Goal: Transaction & Acquisition: Purchase product/service

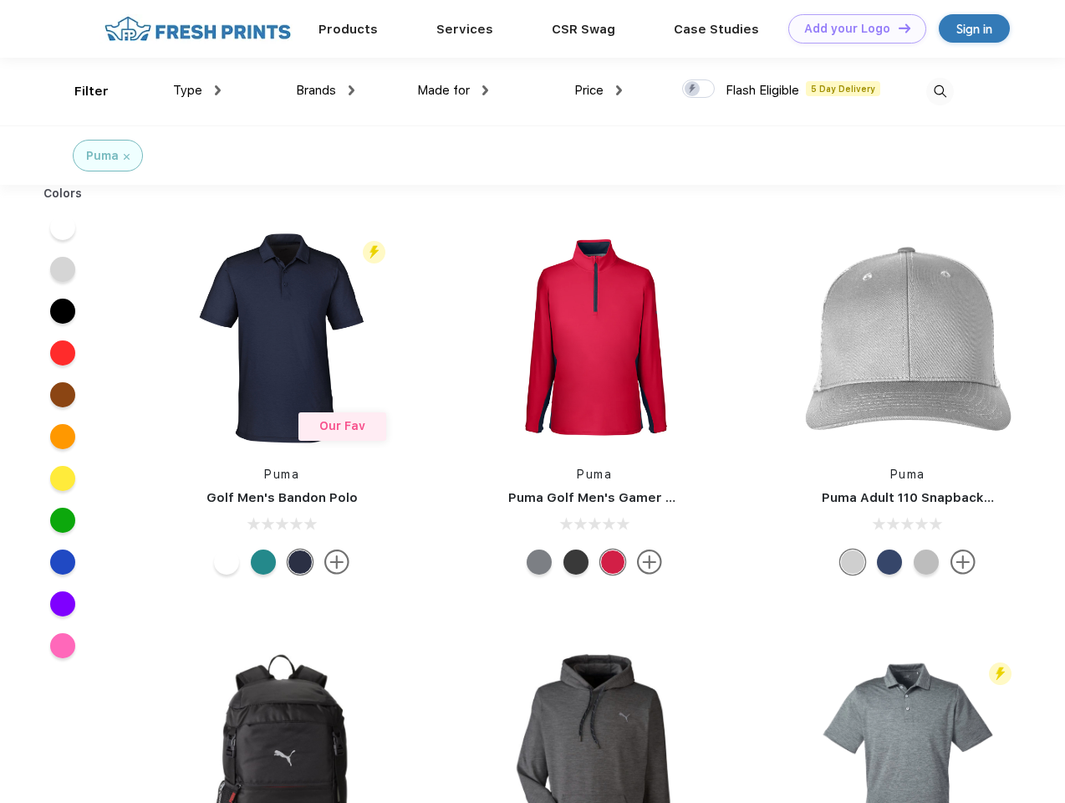
click at [851, 28] on link "Add your Logo Design Tool" at bounding box center [858, 28] width 138 height 29
click at [0, 0] on div "Design Tool" at bounding box center [0, 0] width 0 height 0
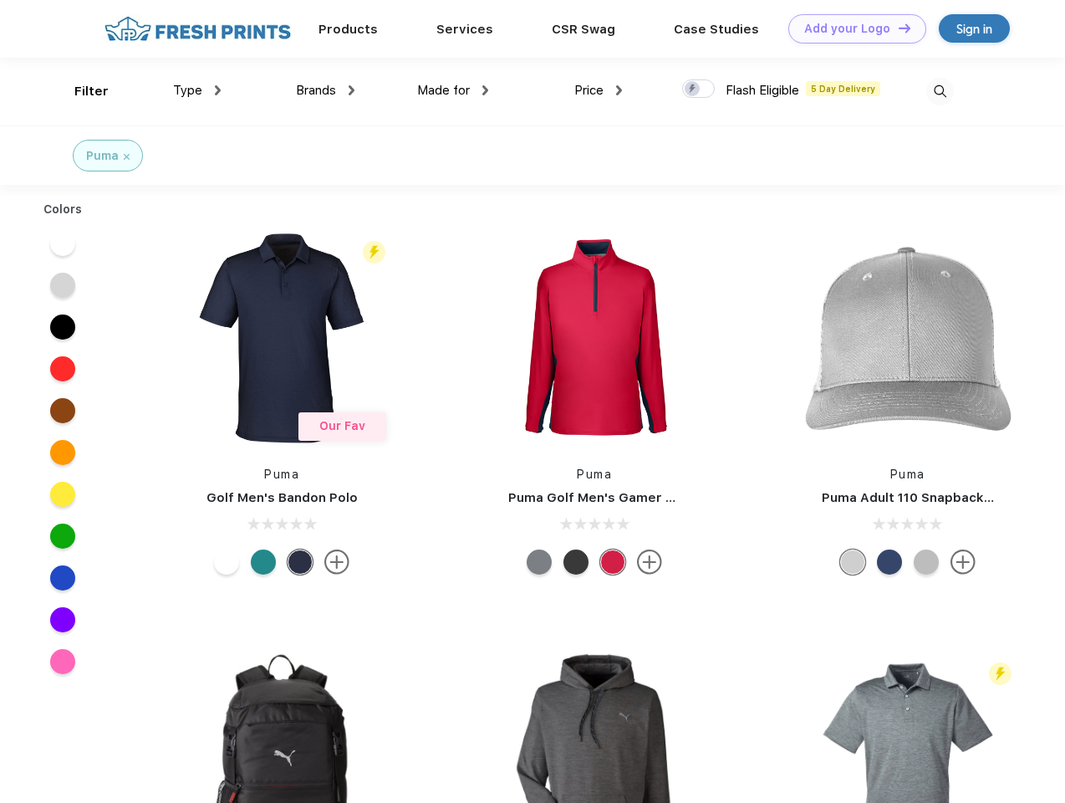
click at [897, 28] on link "Add your Logo Design Tool" at bounding box center [858, 28] width 138 height 29
click at [80, 91] on div "Filter" at bounding box center [91, 91] width 34 height 19
click at [197, 90] on span "Type" at bounding box center [187, 90] width 29 height 15
click at [325, 90] on span "Brands" at bounding box center [316, 90] width 40 height 15
click at [453, 90] on span "Made for" at bounding box center [443, 90] width 53 height 15
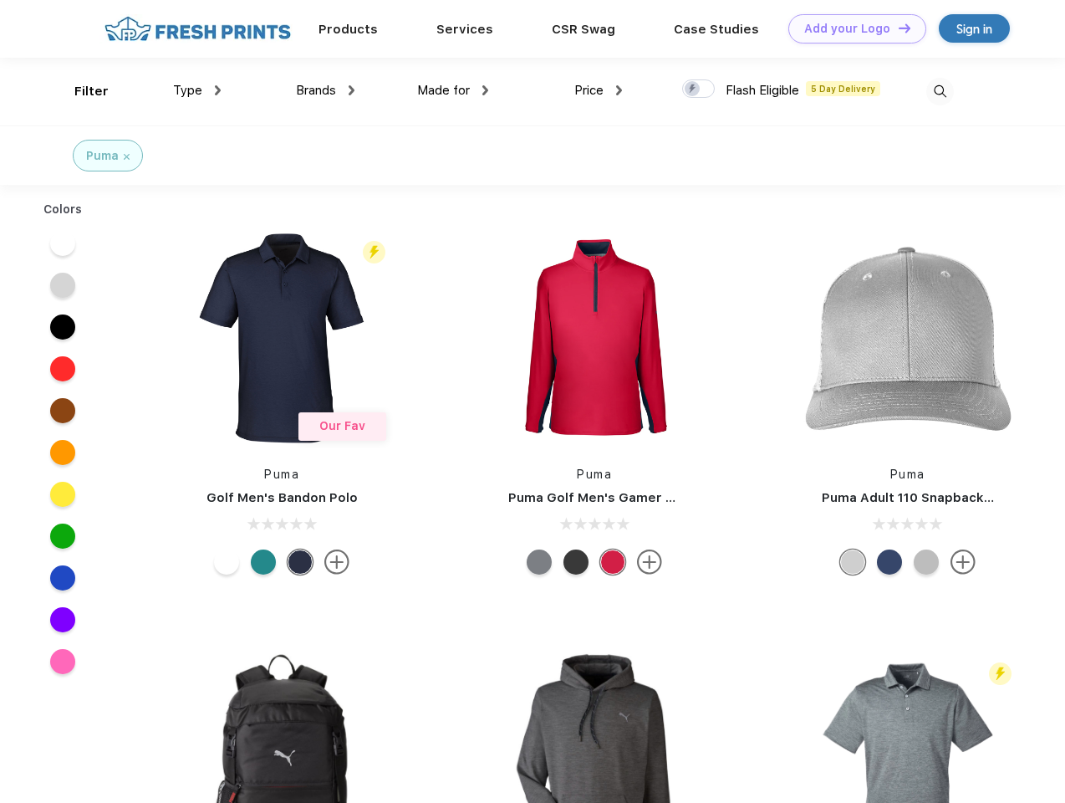
click at [599, 90] on span "Price" at bounding box center [589, 90] width 29 height 15
click at [699, 89] on div at bounding box center [698, 88] width 33 height 18
click at [693, 89] on input "checkbox" at bounding box center [687, 84] width 11 height 11
click at [940, 91] on img at bounding box center [941, 92] width 28 height 28
